Goal: Information Seeking & Learning: Learn about a topic

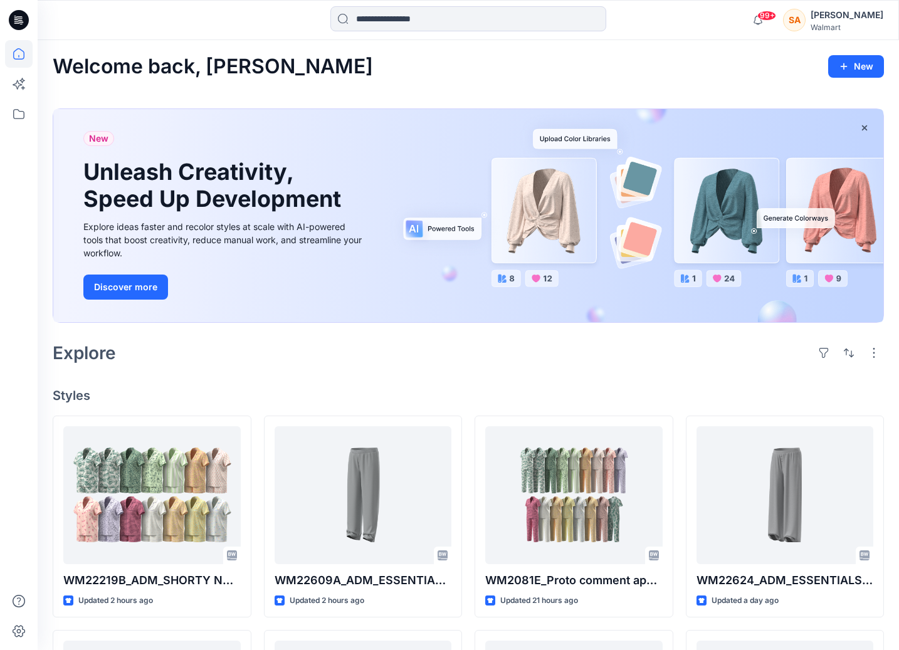
scroll to position [77, 0]
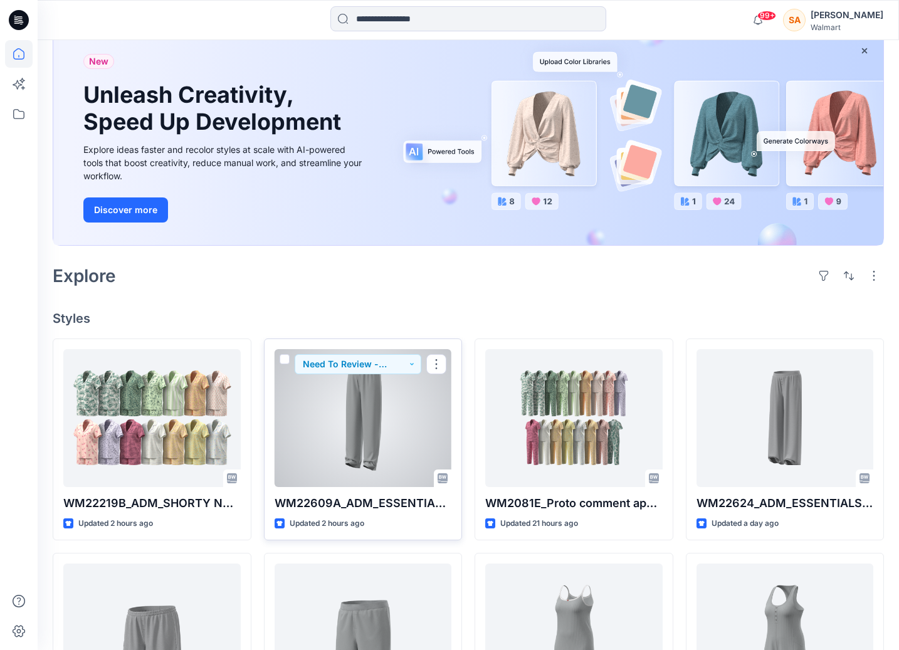
click at [388, 402] on div at bounding box center [364, 418] width 178 height 138
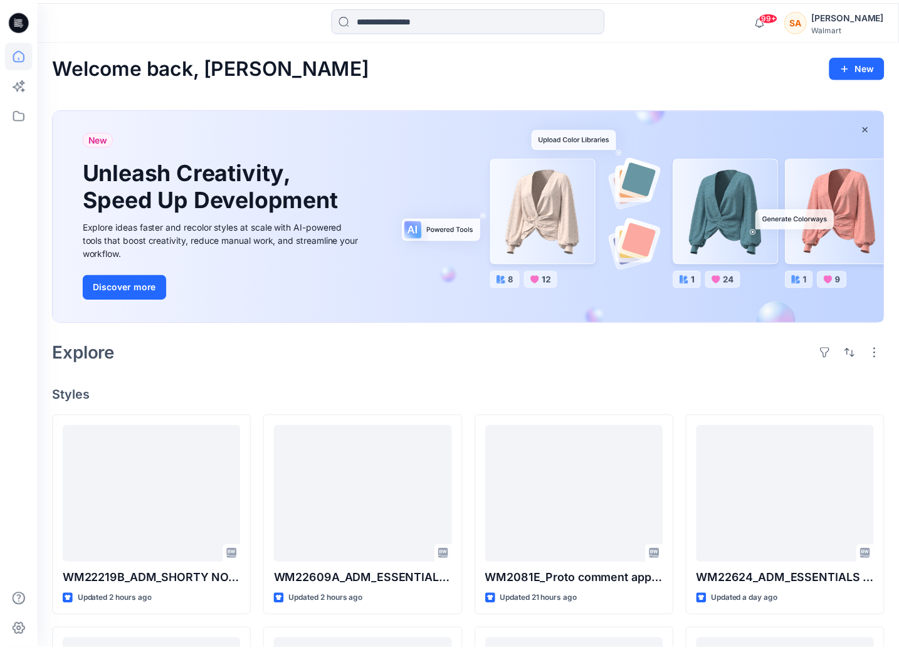
scroll to position [77, 0]
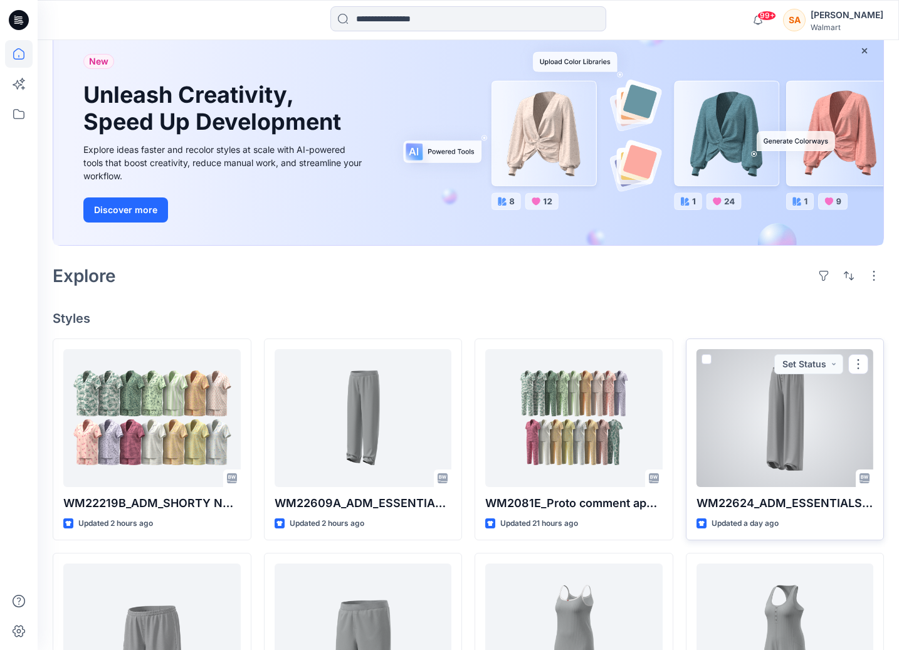
click at [787, 439] on div at bounding box center [786, 418] width 178 height 138
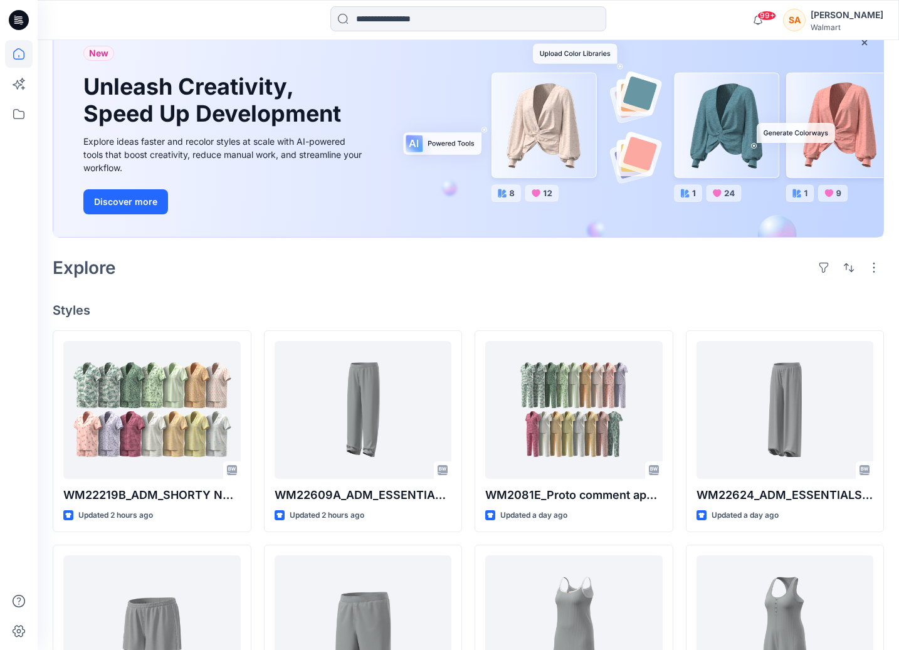
scroll to position [26, 0]
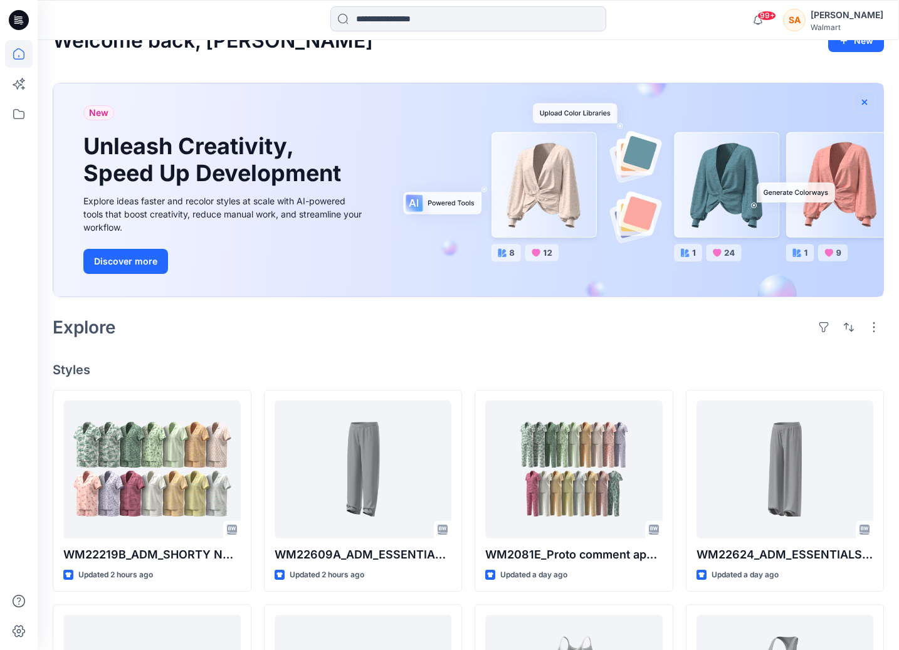
click at [866, 103] on icon "button" at bounding box center [864, 101] width 5 height 5
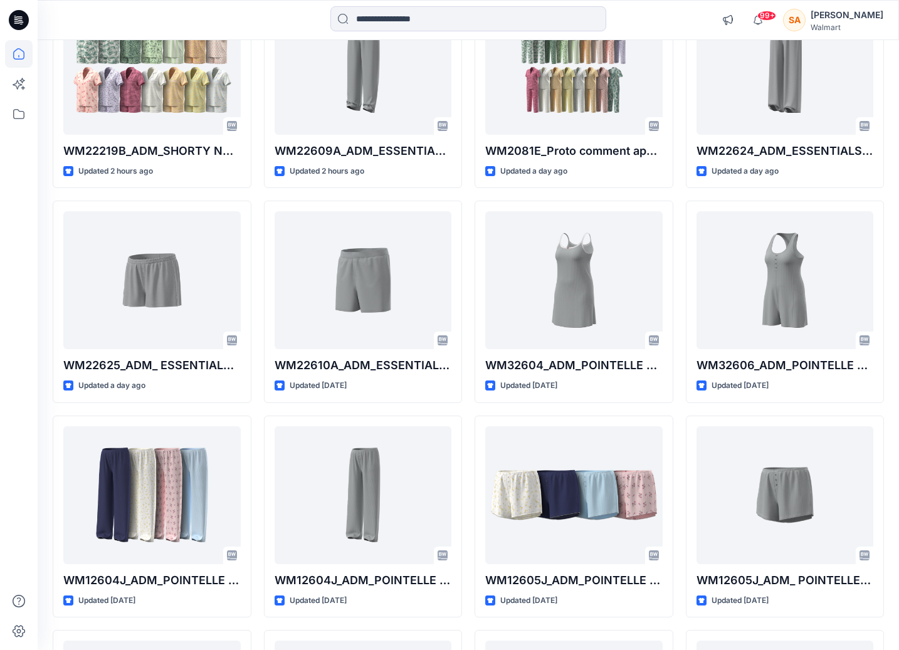
scroll to position [159, 0]
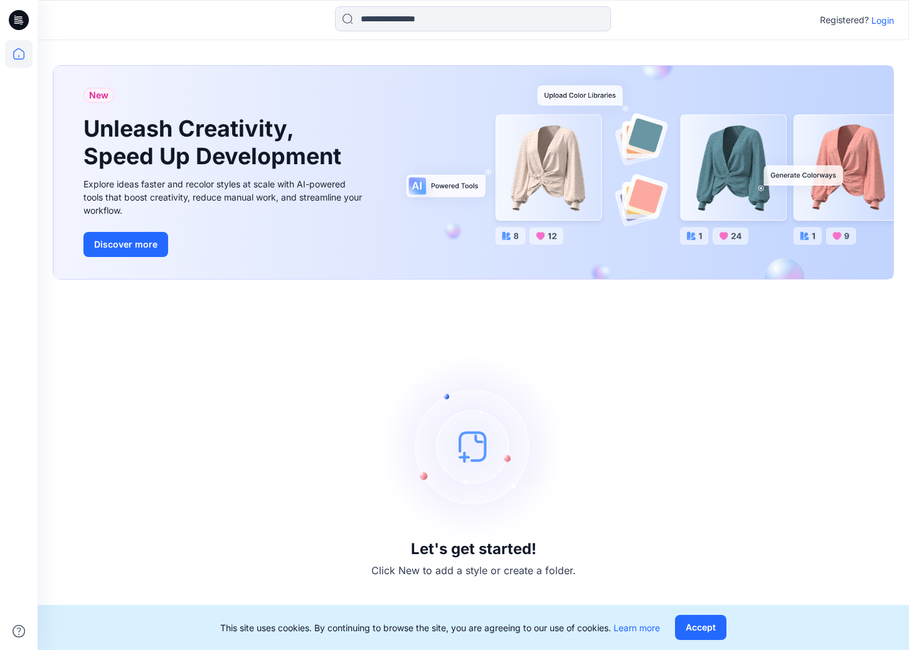
click at [889, 22] on p "Login" at bounding box center [882, 20] width 23 height 13
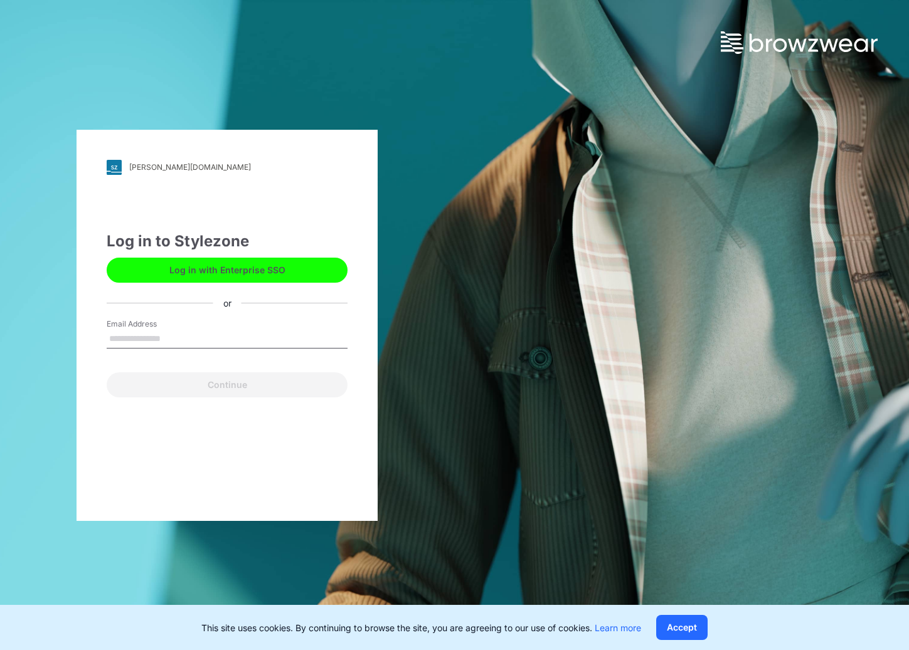
click at [215, 341] on input "Email Address" at bounding box center [227, 339] width 241 height 19
type input "**********"
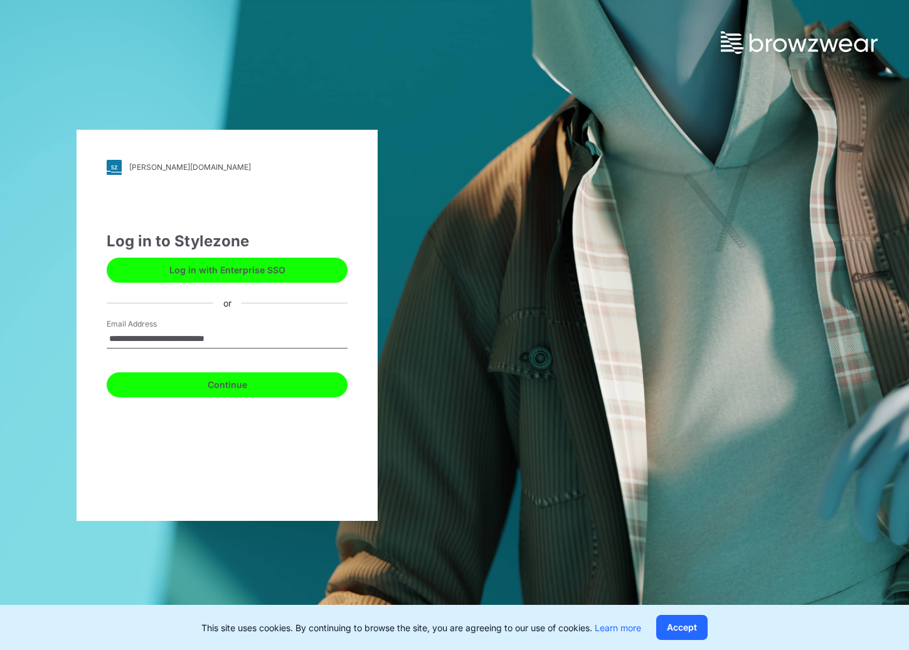
click at [224, 384] on button "Continue" at bounding box center [227, 385] width 241 height 25
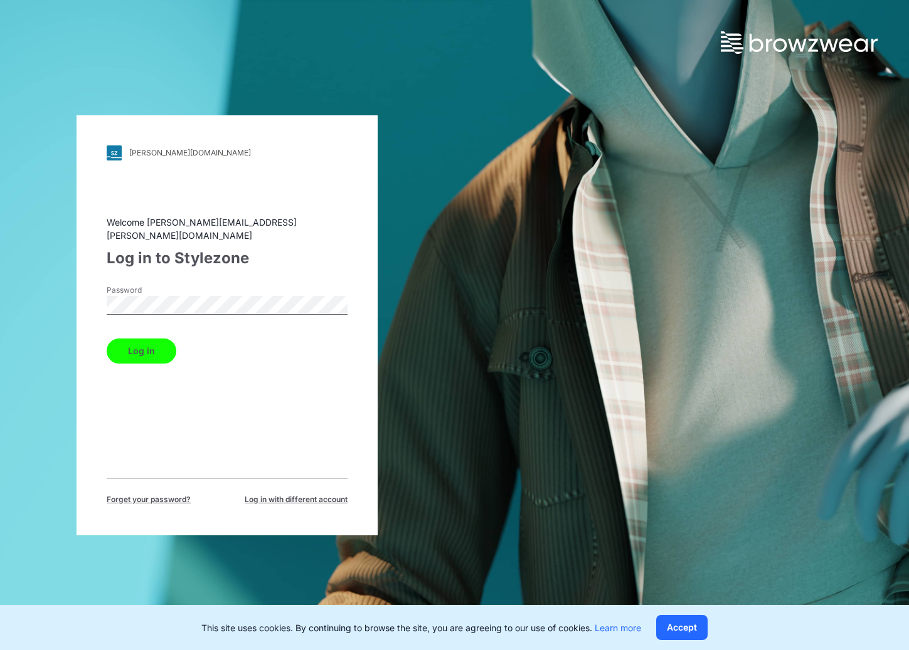
click at [107, 339] on button "Log in" at bounding box center [142, 351] width 70 height 25
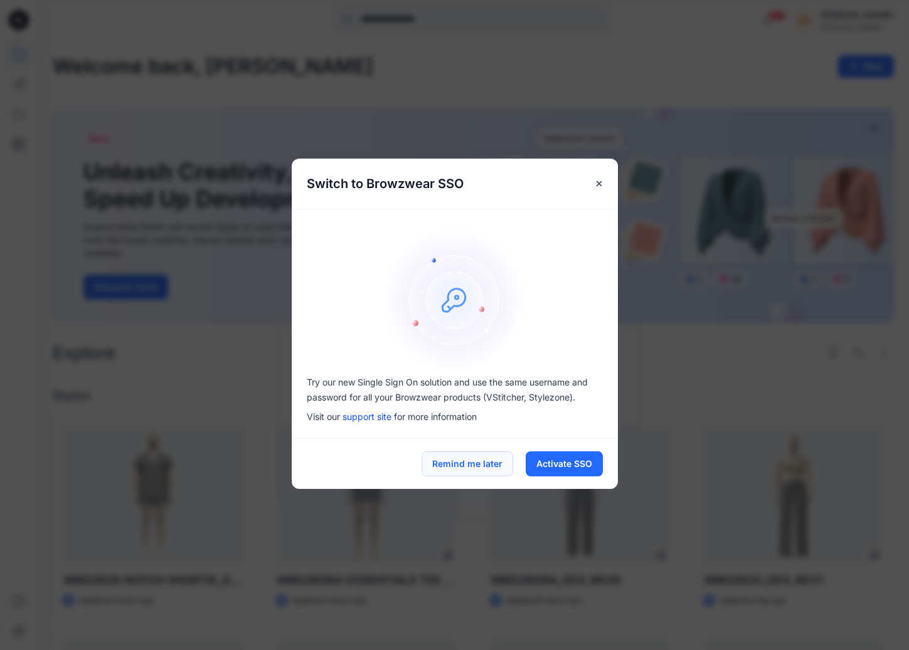
click at [483, 459] on button "Remind me later" at bounding box center [467, 464] width 92 height 25
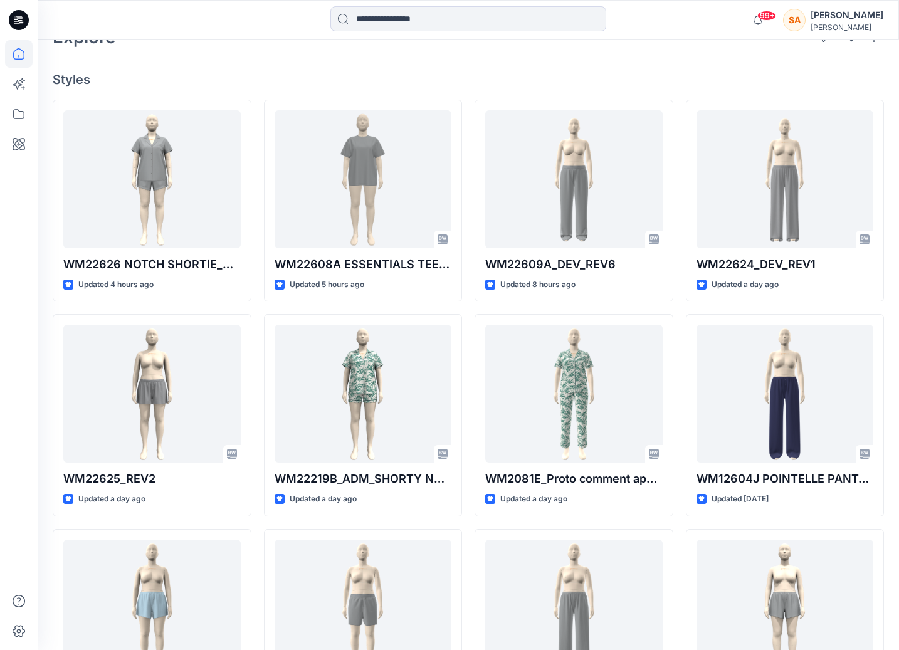
scroll to position [424, 0]
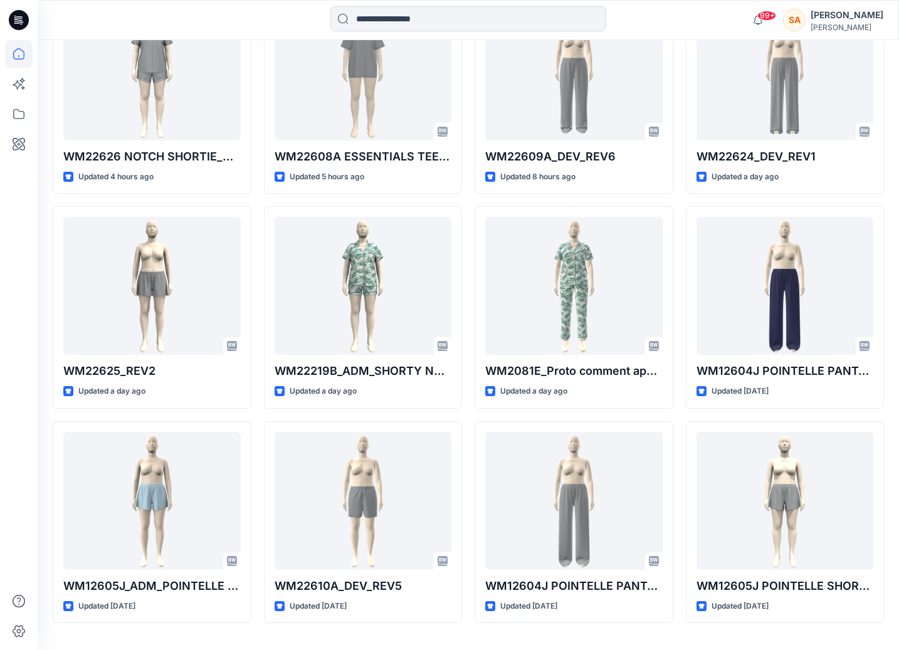
click at [304, 197] on div "WM22608A ESSENTIALS TEE REV3 Updated 5 hours ago WM22219B_ADM_SHORTY NOTCH SET_…" at bounding box center [363, 308] width 199 height 632
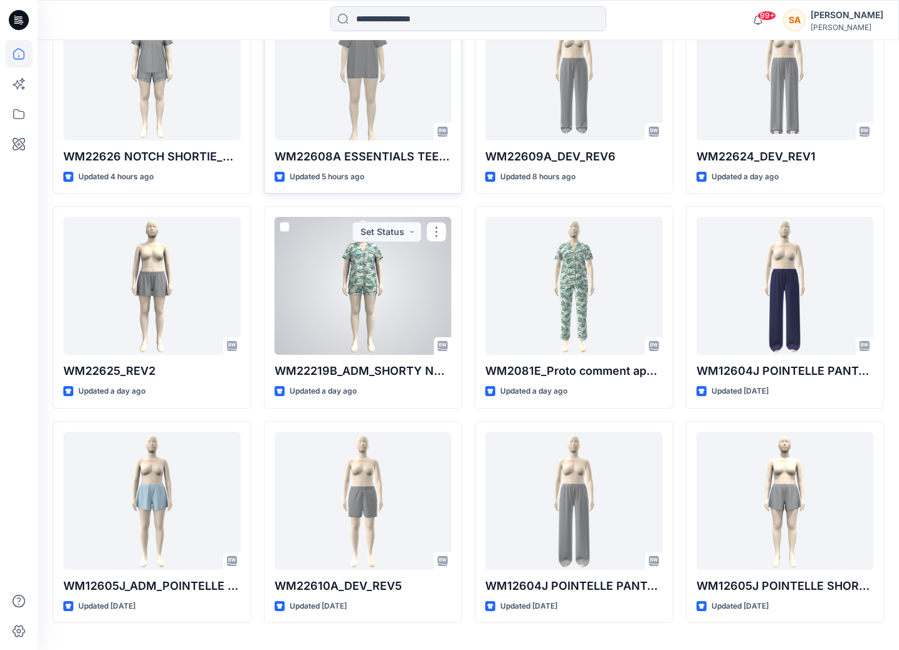
scroll to position [0, 0]
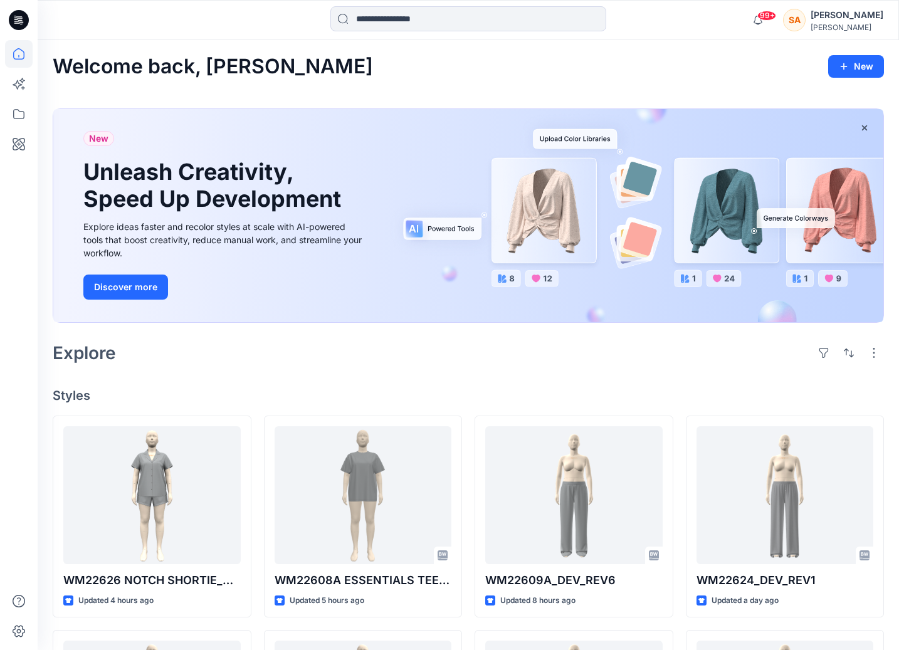
click at [511, 331] on div "New Unleash Creativity, Speed Up Development Explore ideas faster and recolor s…" at bounding box center [469, 218] width 832 height 240
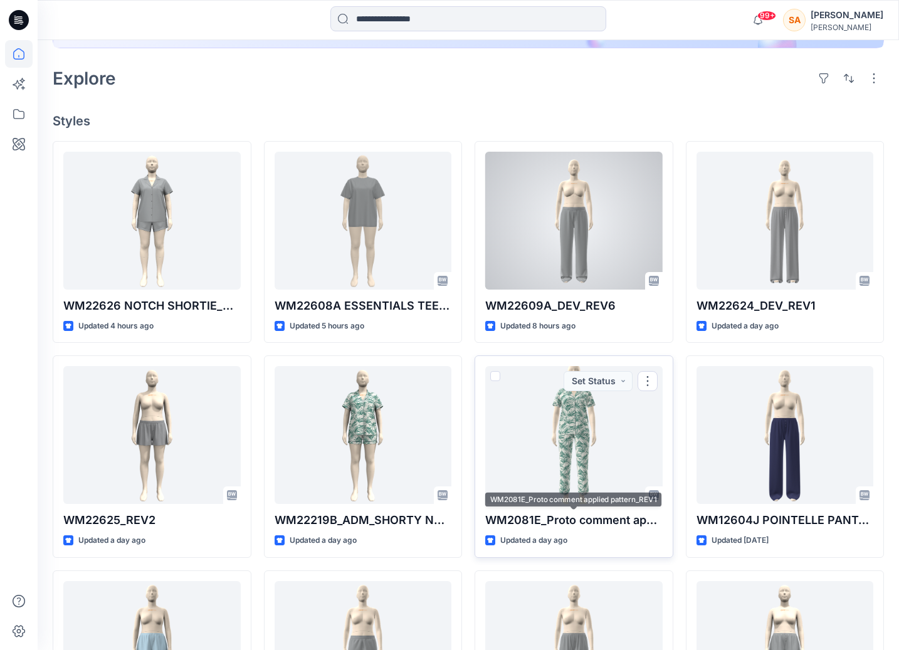
scroll to position [148, 0]
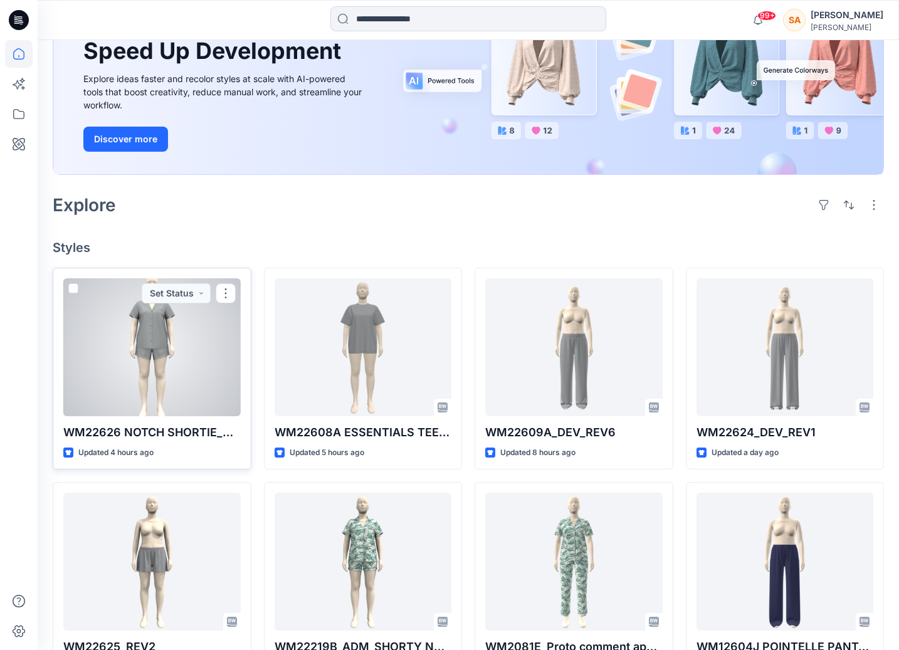
click at [184, 351] on div at bounding box center [152, 347] width 178 height 138
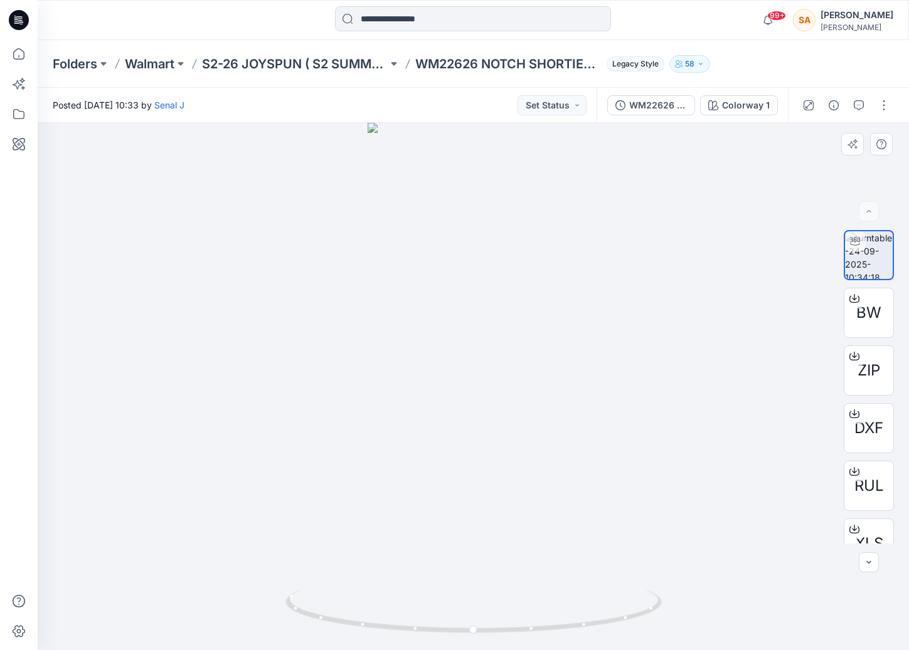
drag, startPoint x: 488, startPoint y: 309, endPoint x: 477, endPoint y: 358, distance: 50.2
click at [477, 358] on img at bounding box center [474, 387] width 212 height 528
click at [864, 104] on button "button" at bounding box center [859, 105] width 20 height 20
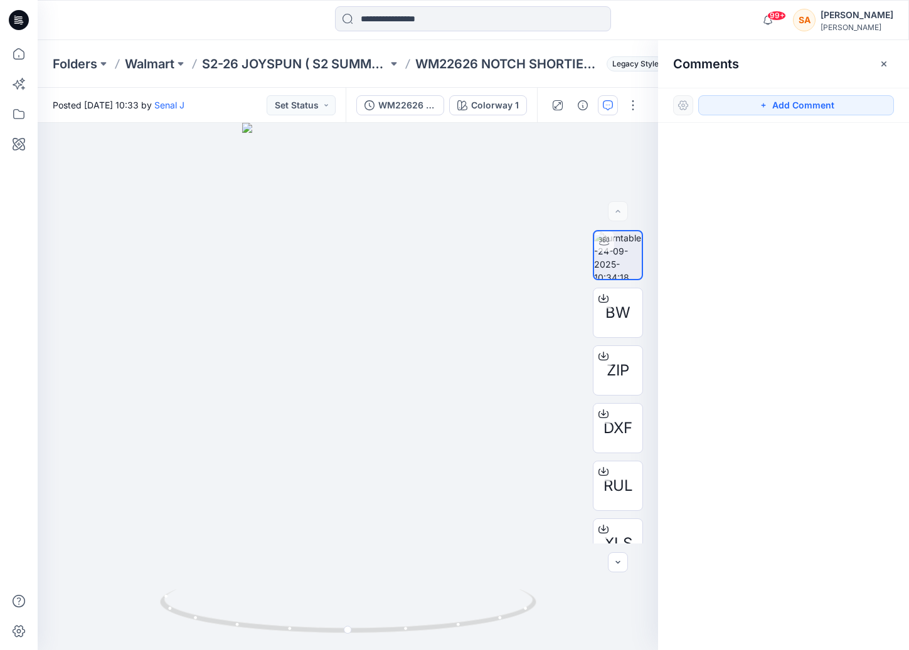
click at [883, 62] on icon "button" at bounding box center [883, 63] width 5 height 5
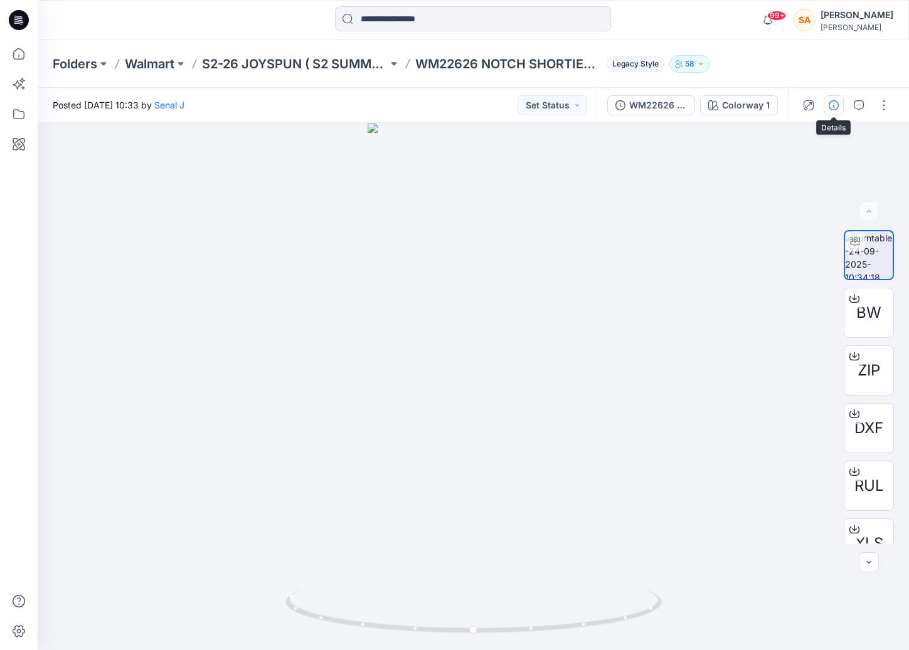
click at [843, 102] on button "button" at bounding box center [834, 105] width 20 height 20
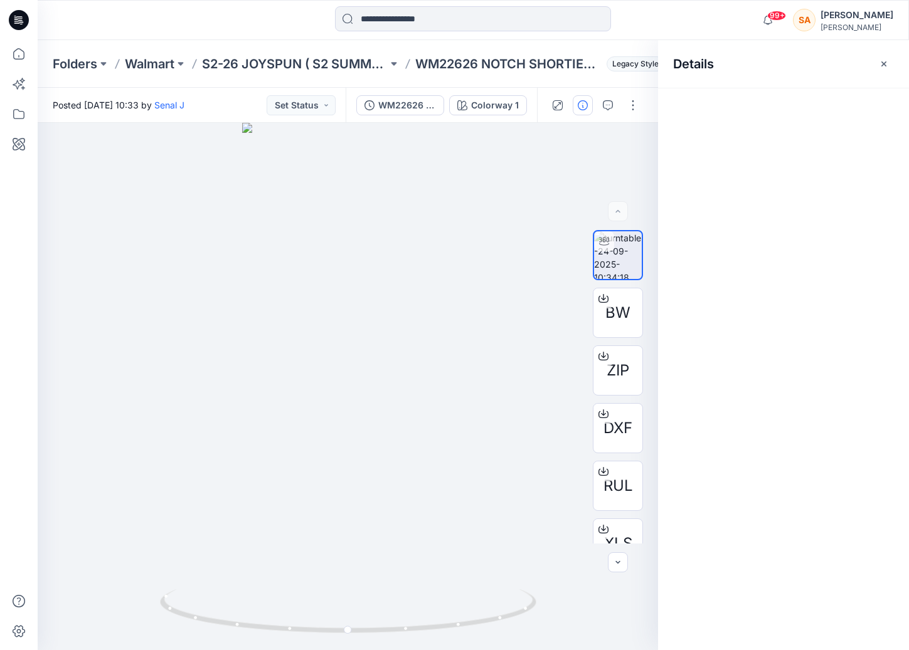
click at [877, 75] on div "Details" at bounding box center [783, 63] width 251 height 47
click at [882, 68] on button "button" at bounding box center [884, 64] width 20 height 20
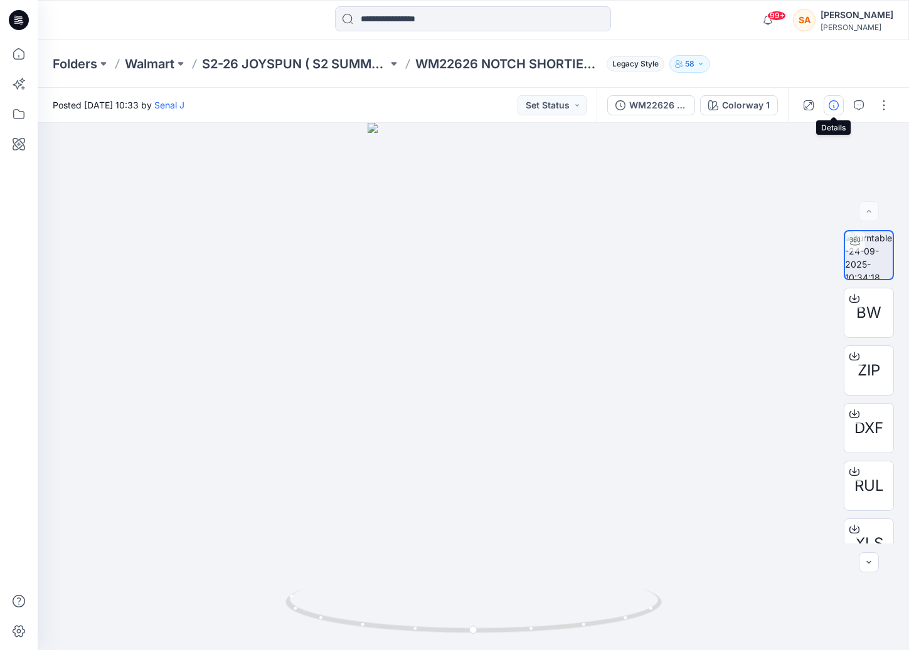
click at [834, 105] on icon "button" at bounding box center [834, 105] width 10 height 10
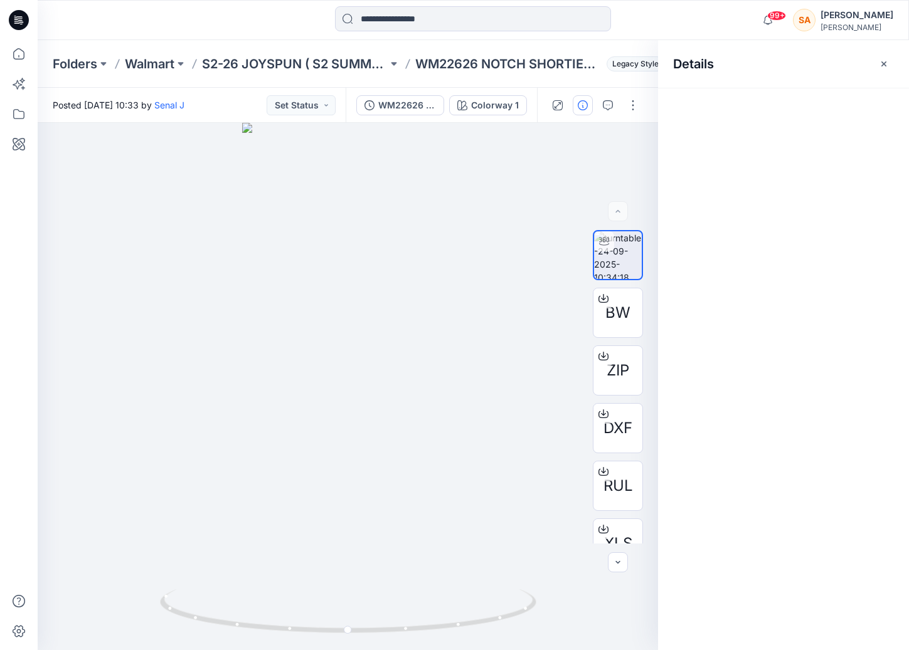
click at [888, 59] on icon "button" at bounding box center [884, 64] width 10 height 10
